Goal: Transaction & Acquisition: Book appointment/travel/reservation

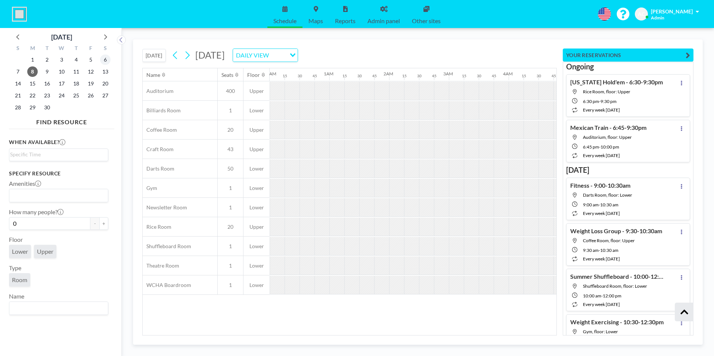
scroll to position [12212, 0]
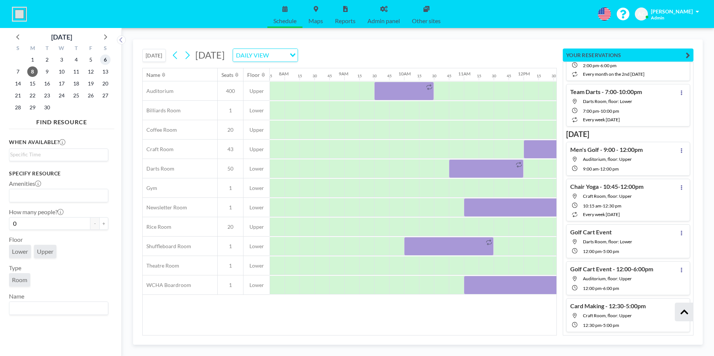
click at [106, 58] on span "6" at bounding box center [105, 60] width 10 height 10
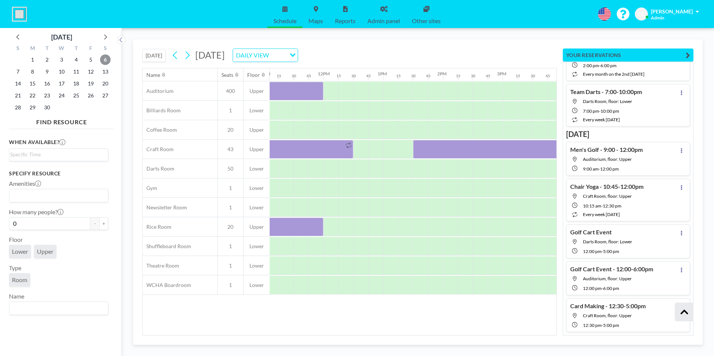
scroll to position [0, 673]
click at [377, 91] on div at bounding box center [380, 91] width 15 height 19
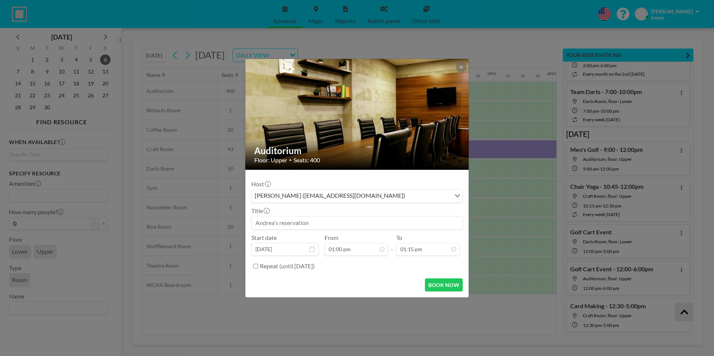
click at [279, 222] on input at bounding box center [357, 223] width 211 height 13
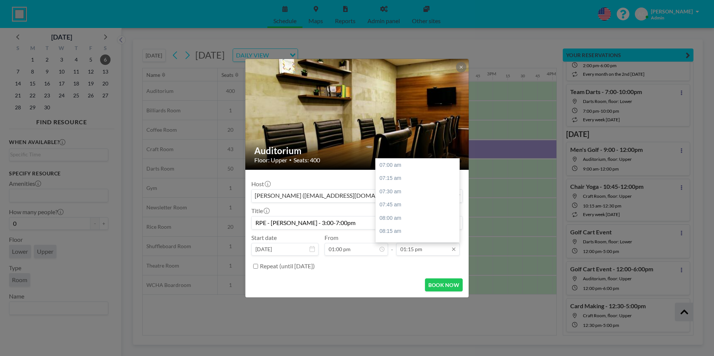
type input "RPE - [PERSON_NAME] - 3:00-7:00pm"
click at [434, 250] on input "01:15 pm" at bounding box center [427, 249] width 63 height 13
click at [407, 239] on div "09:00 pm" at bounding box center [419, 240] width 87 height 13
type input "09:00 pm"
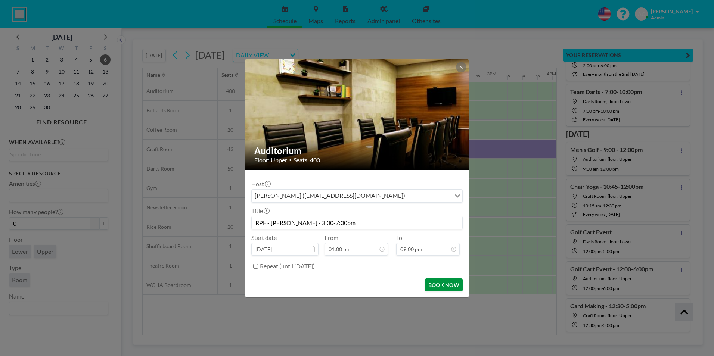
scroll to position [0, 0]
click at [442, 284] on button "BOOK NOW" at bounding box center [444, 285] width 38 height 13
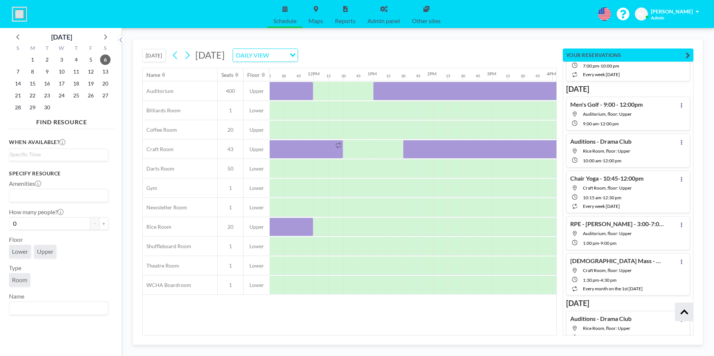
scroll to position [8403, 0]
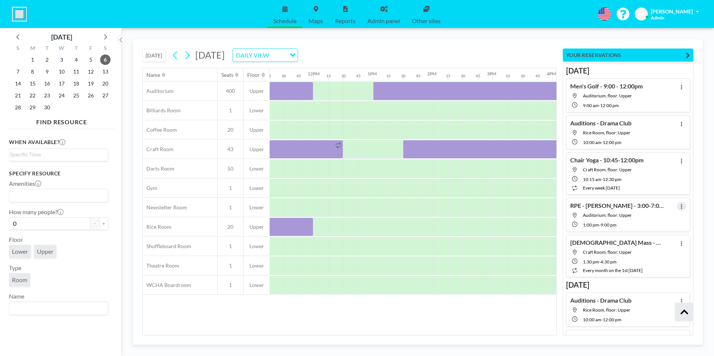
click at [681, 206] on icon at bounding box center [681, 206] width 1 height 5
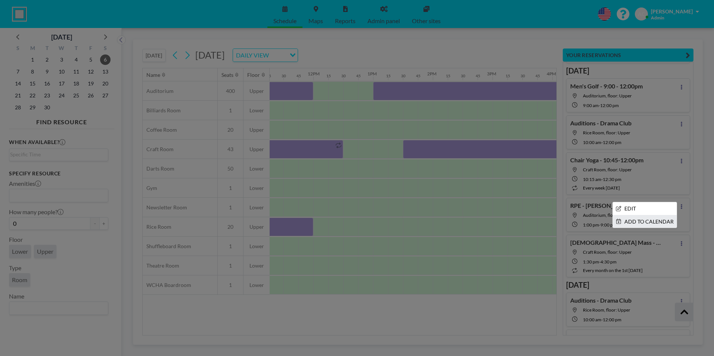
click at [643, 221] on li "ADD TO CALENDAR" at bounding box center [645, 221] width 64 height 13
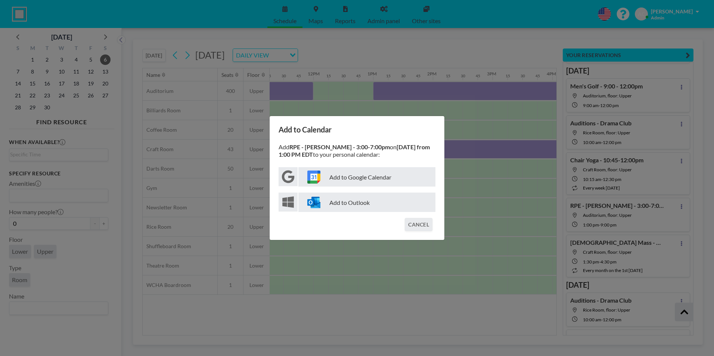
click at [363, 181] on p "Add to Google Calendar" at bounding box center [366, 176] width 137 height 19
click at [426, 222] on button "CANCEL" at bounding box center [419, 224] width 28 height 13
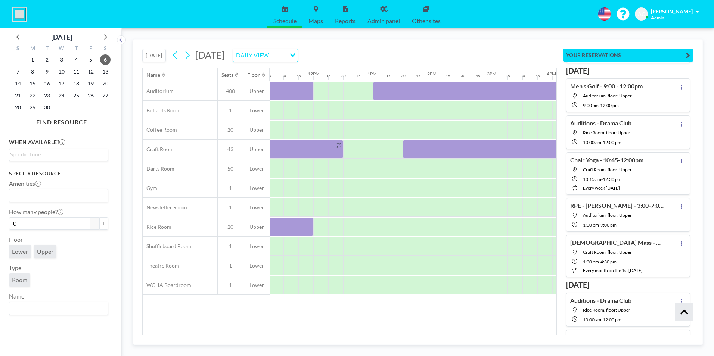
click at [345, 11] on icon at bounding box center [345, 9] width 4 height 6
